Goal: Task Accomplishment & Management: Use online tool/utility

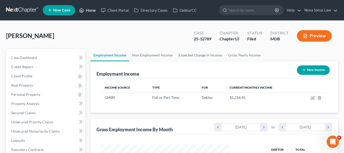
click at [90, 11] on link "Home" at bounding box center [88, 10] width 22 height 9
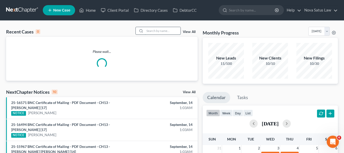
click at [151, 29] on input "search" at bounding box center [163, 30] width 36 height 7
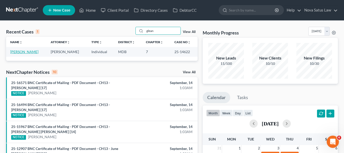
type input "glean"
click at [21, 51] on link "[PERSON_NAME]" at bounding box center [24, 51] width 28 height 4
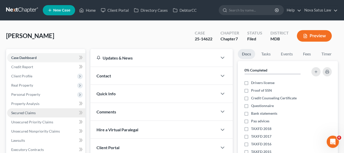
click at [25, 115] on link "Secured Claims" at bounding box center [46, 112] width 78 height 9
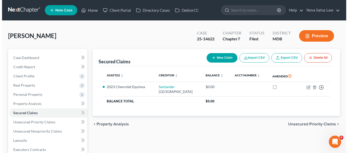
scroll to position [28, 0]
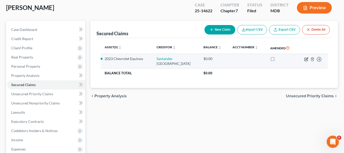
click at [307, 58] on icon "button" at bounding box center [307, 58] width 2 height 2
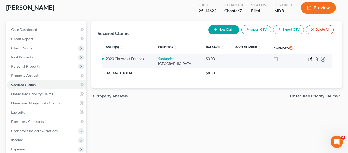
select select "45"
select select "0"
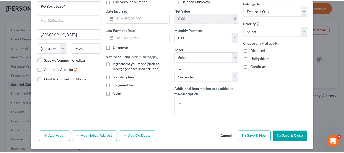
scroll to position [43, 0]
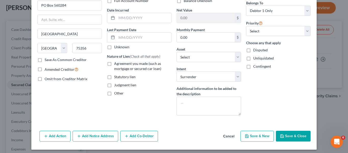
click at [285, 135] on button "Save & Close" at bounding box center [293, 135] width 35 height 11
